Goal: Task Accomplishment & Management: Complete application form

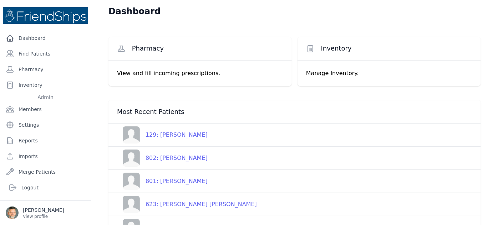
click at [175, 137] on div "129: Sabah Ahmed Khatib" at bounding box center [174, 135] width 68 height 9
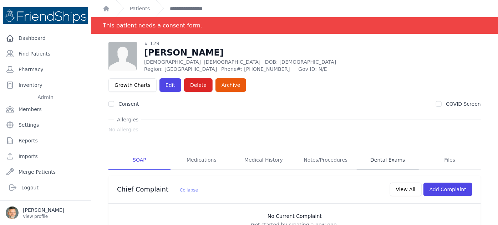
click at [379, 151] on link "Dental Exams" at bounding box center [387, 160] width 62 height 19
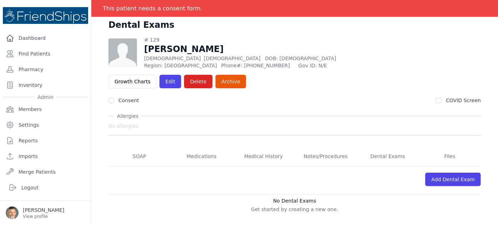
scroll to position [34, 0]
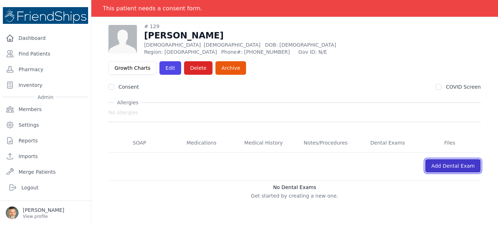
click at [452, 159] on link "Add Dental Exam" at bounding box center [453, 166] width 56 height 14
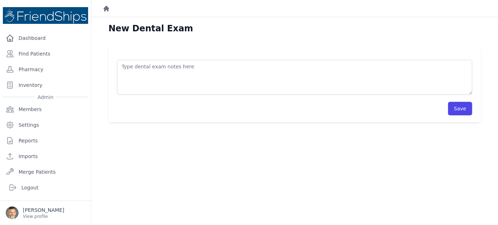
click at [105, 7] on icon "Breadcrumb" at bounding box center [106, 9] width 6 height 6
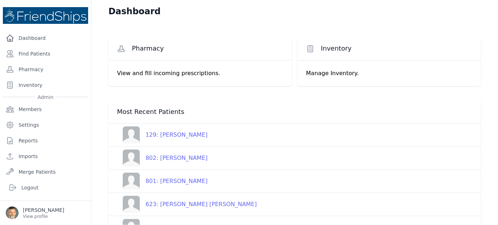
click at [181, 134] on div "129: Sabah Ahmed Khatib" at bounding box center [174, 135] width 68 height 9
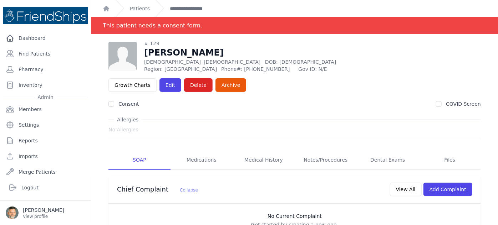
drag, startPoint x: 166, startPoint y: 142, endPoint x: 322, endPoint y: 46, distance: 183.2
click at [322, 46] on div "# 129 Sabah Ahmed Khatib Female 47 Years Old DOB: 1978-Aug-09 Region: Hamadiya …" at bounding box center [294, 56] width 372 height 33
click at [376, 151] on link "Dental Exams" at bounding box center [387, 160] width 62 height 19
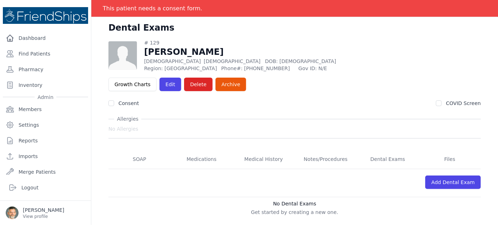
scroll to position [34, 0]
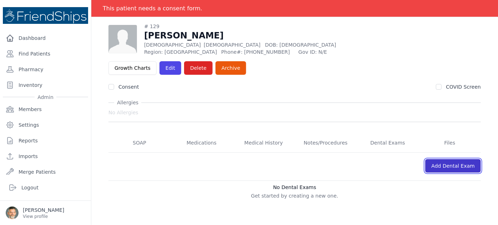
click at [443, 159] on link "Add Dental Exam" at bounding box center [453, 166] width 56 height 14
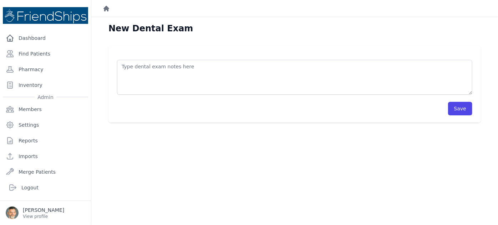
click at [105, 7] on icon "Breadcrumb" at bounding box center [106, 9] width 6 height 6
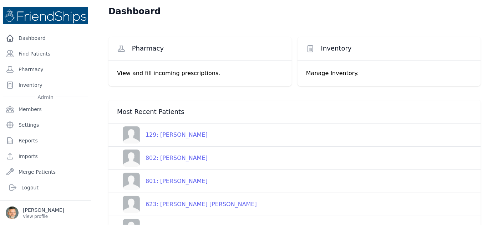
click at [180, 135] on div "129: Sabah Ahmed Khatib" at bounding box center [174, 135] width 68 height 9
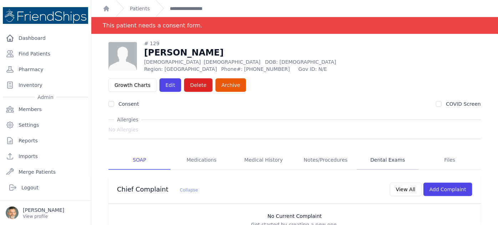
click at [375, 151] on link "Dental Exams" at bounding box center [387, 160] width 62 height 19
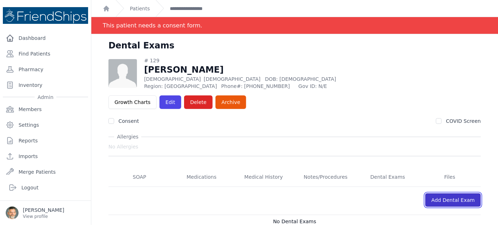
click at [450, 194] on link "Add Dental Exam" at bounding box center [453, 201] width 56 height 14
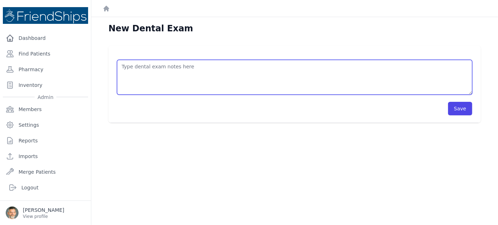
click at [168, 77] on textarea at bounding box center [294, 77] width 355 height 35
type textarea "Extracted 12"
drag, startPoint x: 159, startPoint y: 66, endPoint x: 94, endPoint y: 67, distance: 64.5
click at [114, 66] on div "Extracted 12 Save" at bounding box center [294, 84] width 372 height 77
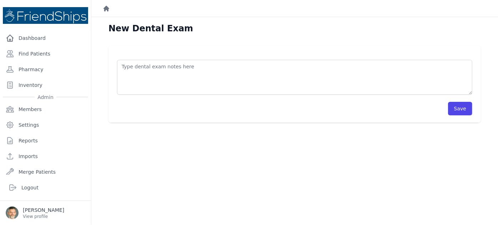
click at [106, 7] on icon "Breadcrumb" at bounding box center [106, 9] width 6 height 6
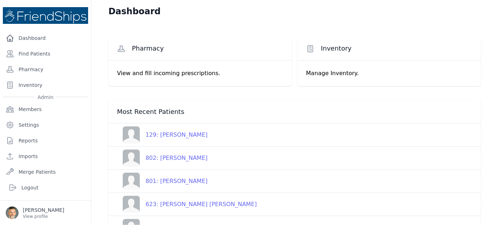
click at [179, 135] on div "129: Sabah Ahmed Khatib" at bounding box center [174, 135] width 68 height 9
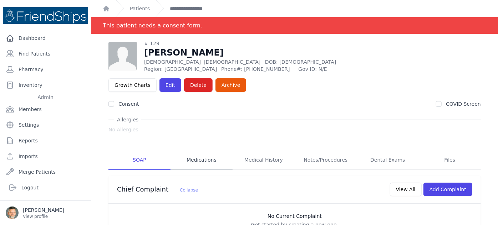
click at [200, 151] on link "Medications" at bounding box center [201, 160] width 62 height 19
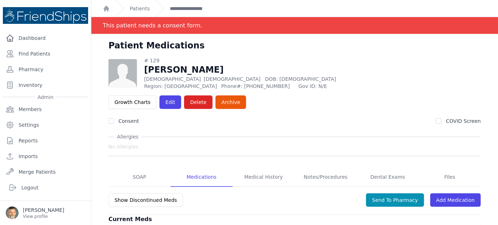
scroll to position [34, 0]
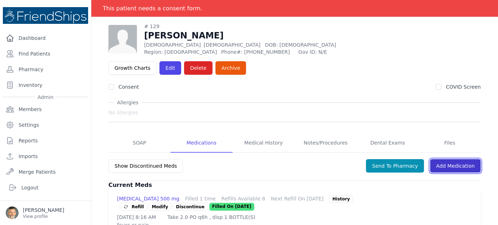
click at [448, 159] on link "Add Medication" at bounding box center [455, 166] width 51 height 14
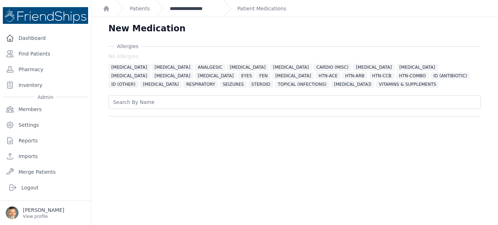
click at [194, 6] on link "**********" at bounding box center [193, 8] width 47 height 7
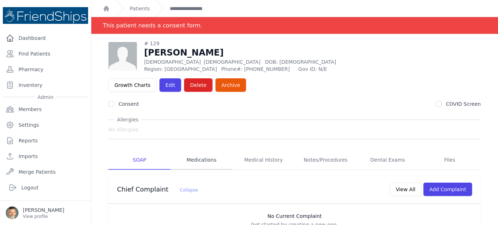
click at [193, 151] on link "Medications" at bounding box center [201, 160] width 62 height 19
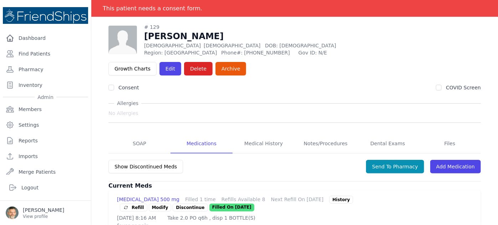
scroll to position [34, 0]
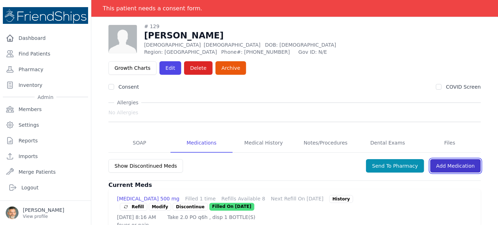
click at [455, 159] on link "Add Medication" at bounding box center [455, 166] width 51 height 14
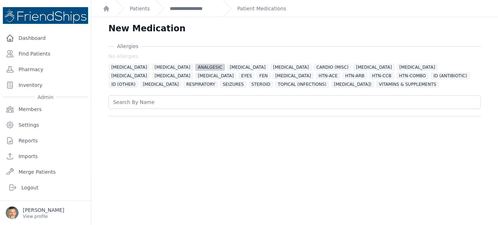
click at [195, 67] on span "ANALGESIC" at bounding box center [210, 67] width 30 height 7
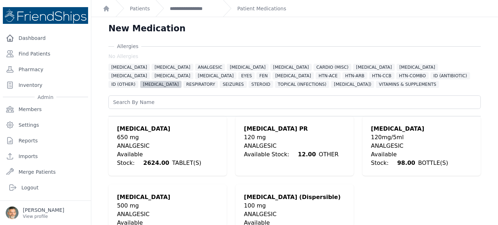
click at [181, 81] on span "NSAID" at bounding box center [160, 84] width 41 height 7
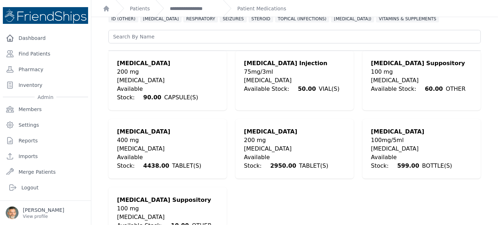
scroll to position [67, 0]
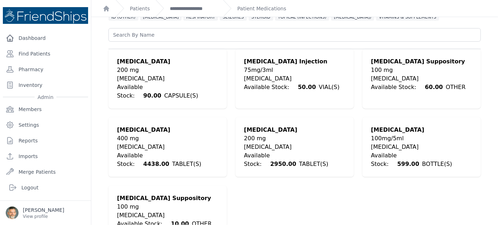
click at [124, 134] on div "400 mg" at bounding box center [167, 138] width 101 height 9
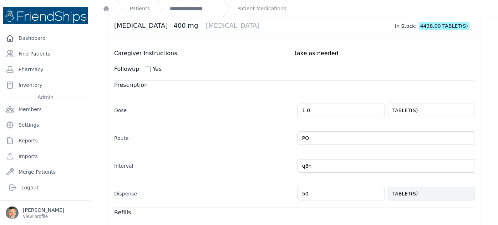
scroll to position [42, 0]
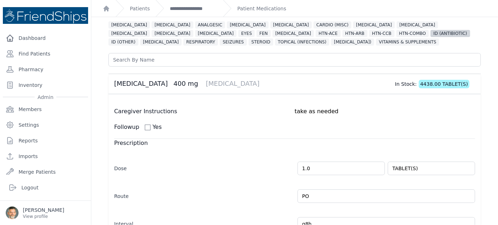
click at [430, 34] on span "ID (ANTIBIOTIC)" at bounding box center [449, 33] width 39 height 7
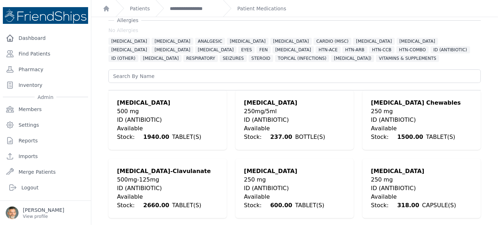
scroll to position [10, 0]
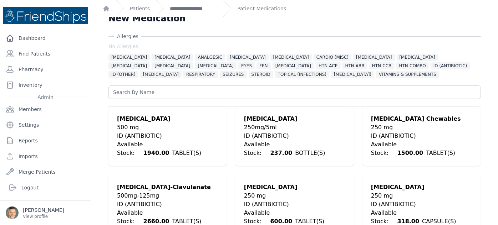
click at [142, 192] on div "500mg-125mg" at bounding box center [167, 196] width 101 height 9
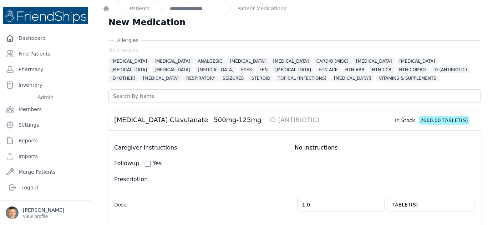
scroll to position [0, 0]
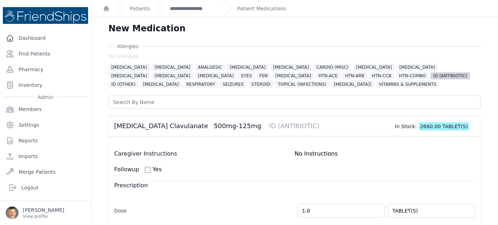
click at [430, 77] on span "ID (ANTIBIOTIC)" at bounding box center [449, 75] width 39 height 7
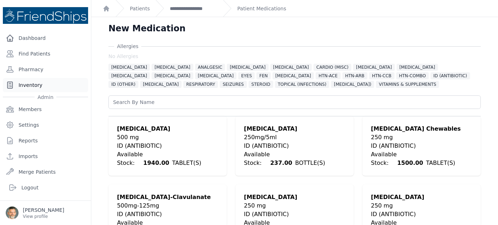
click at [26, 83] on link "Inventory" at bounding box center [45, 85] width 85 height 14
click at [29, 107] on link "Members" at bounding box center [45, 109] width 85 height 14
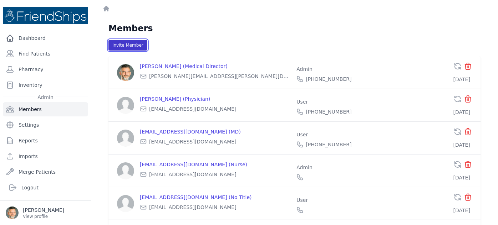
click at [122, 45] on button "Invite Member" at bounding box center [127, 45] width 39 height 11
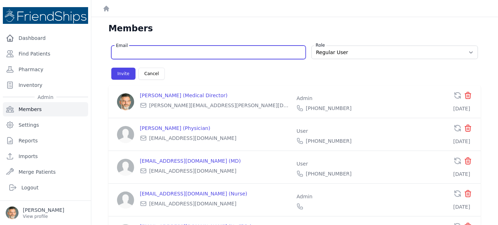
click at [138, 55] on input "Email" at bounding box center [208, 52] width 185 height 7
type input "[EMAIL_ADDRESS][DOMAIN_NAME]"
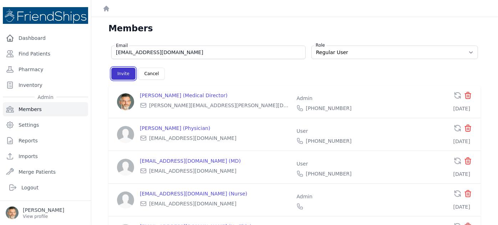
click at [123, 73] on button "Invite" at bounding box center [123, 74] width 24 height 12
select select "user"
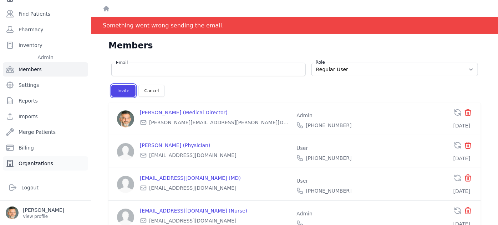
scroll to position [40, 0]
click at [27, 189] on link "Logout" at bounding box center [45, 188] width 79 height 14
